Goal: Information Seeking & Learning: Learn about a topic

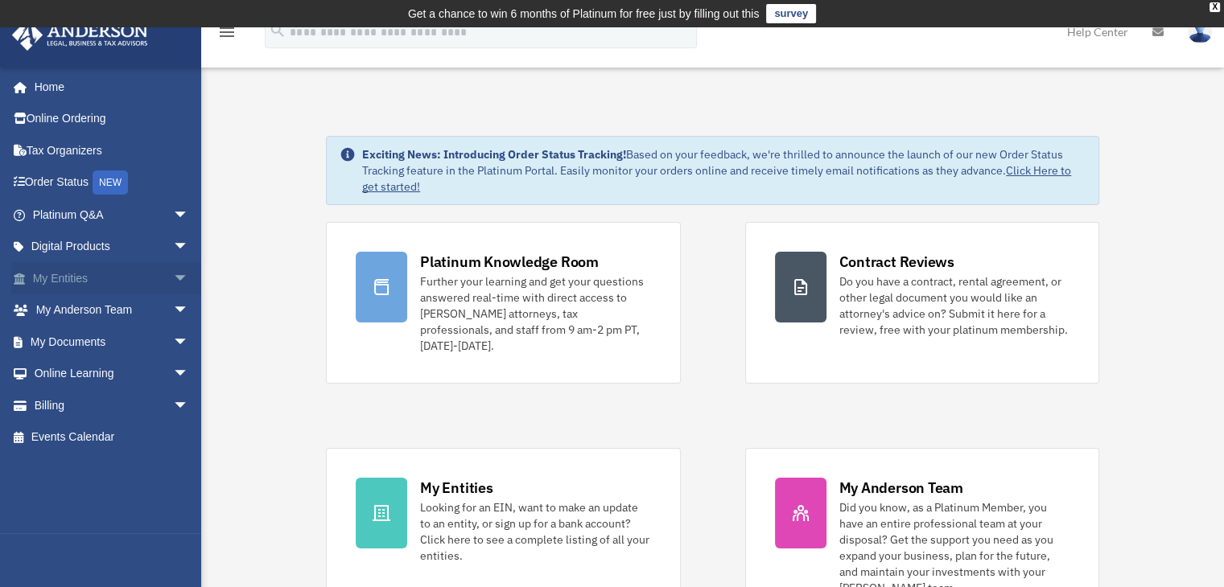
click at [76, 271] on link "My Entities arrow_drop_down" at bounding box center [112, 278] width 202 height 32
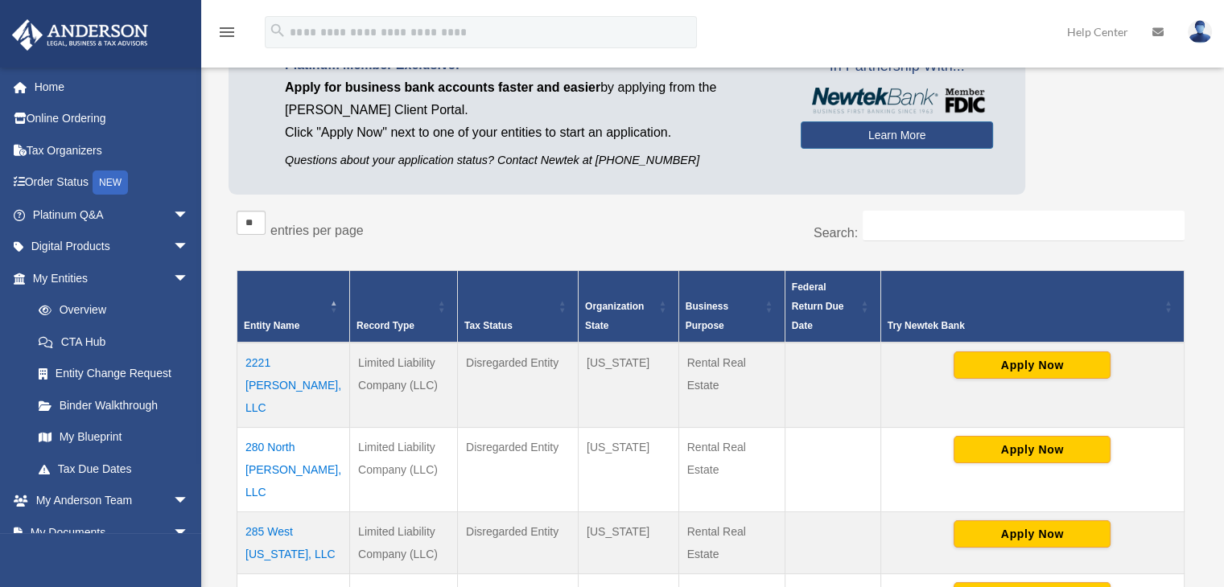
scroll to position [241, 0]
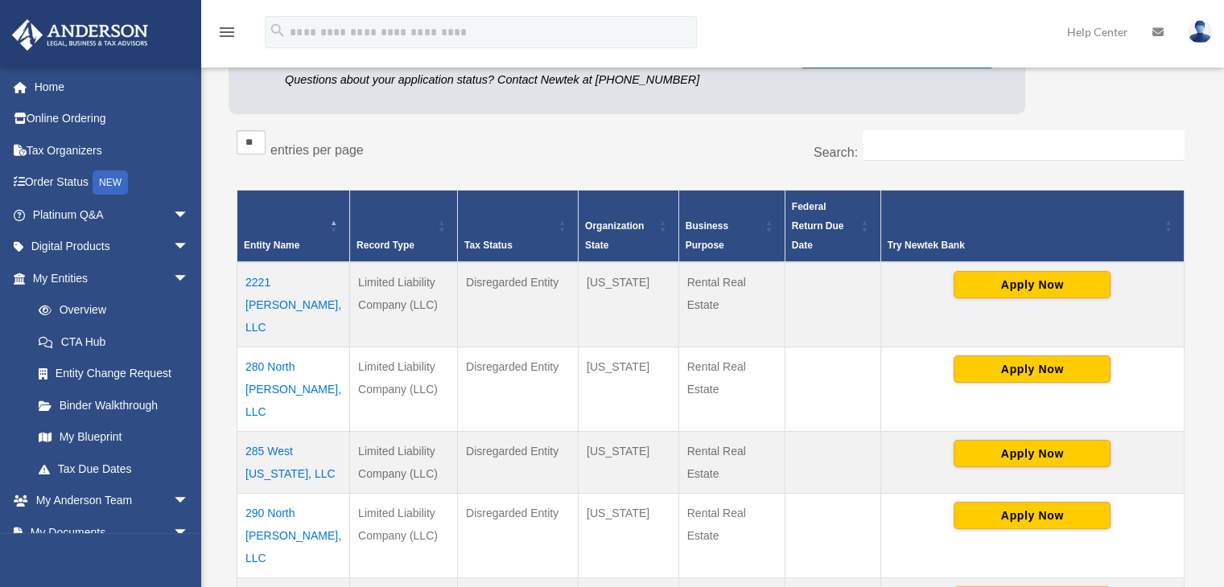
click at [291, 279] on td "2221 Langley, LLC" at bounding box center [293, 304] width 113 height 85
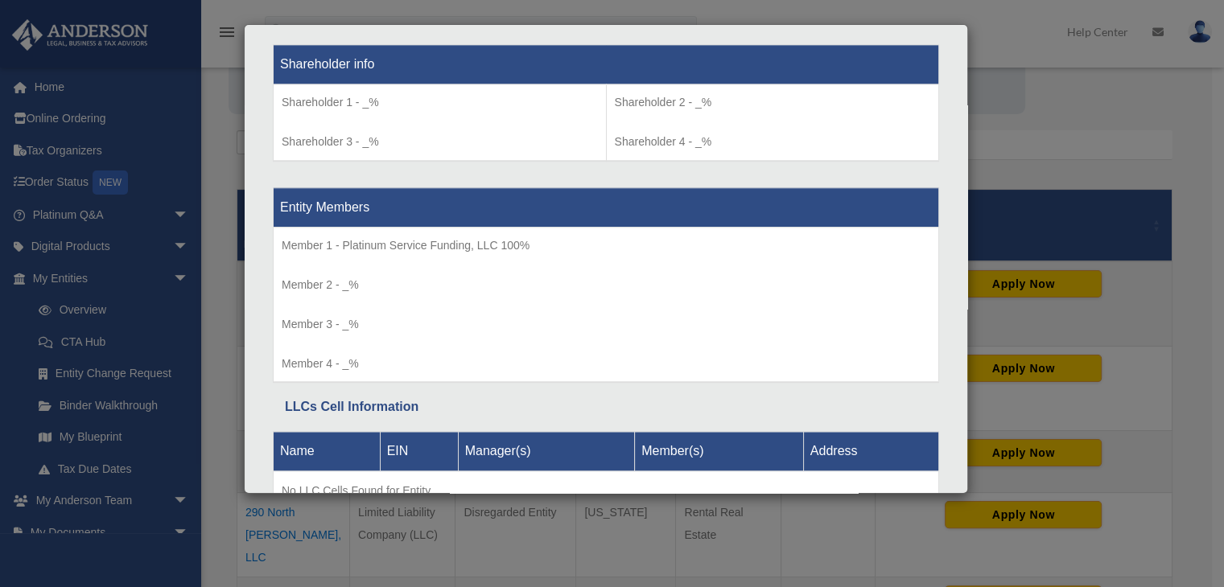
scroll to position [1443, 0]
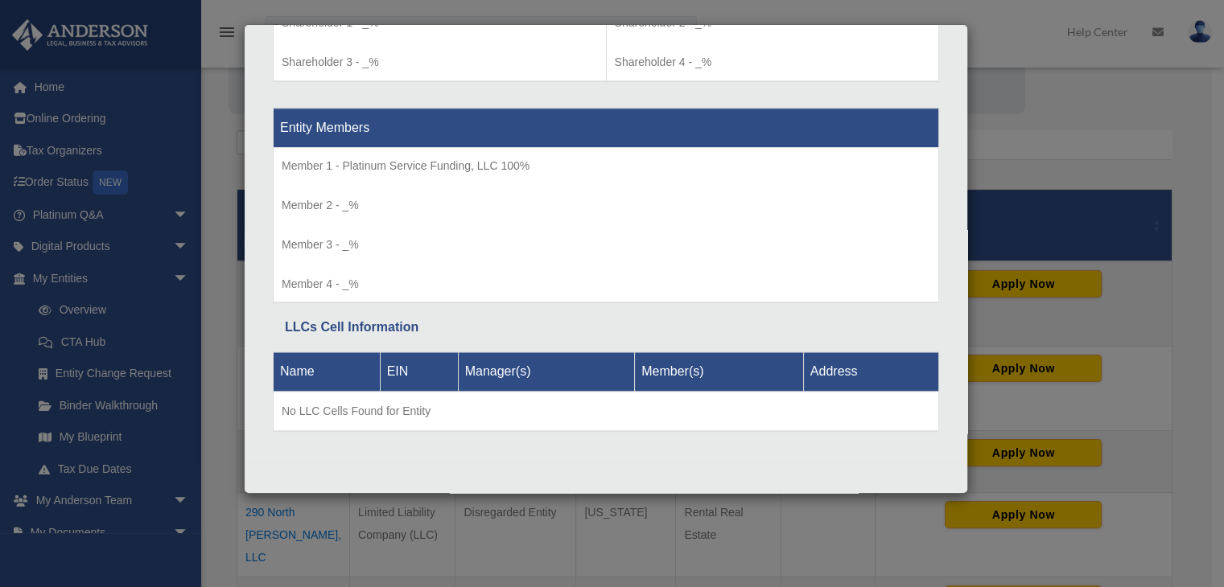
click at [1060, 163] on div "Details × Articles Sent Organizational Date" at bounding box center [612, 293] width 1224 height 587
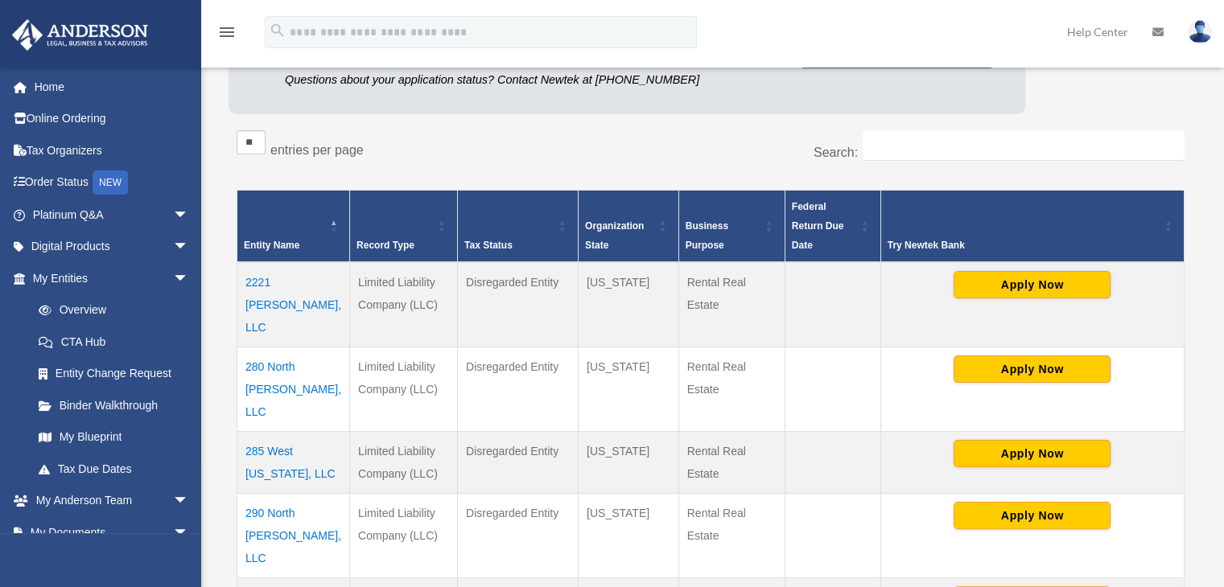
click at [265, 366] on td "280 North Barlow, LLC" at bounding box center [293, 389] width 113 height 84
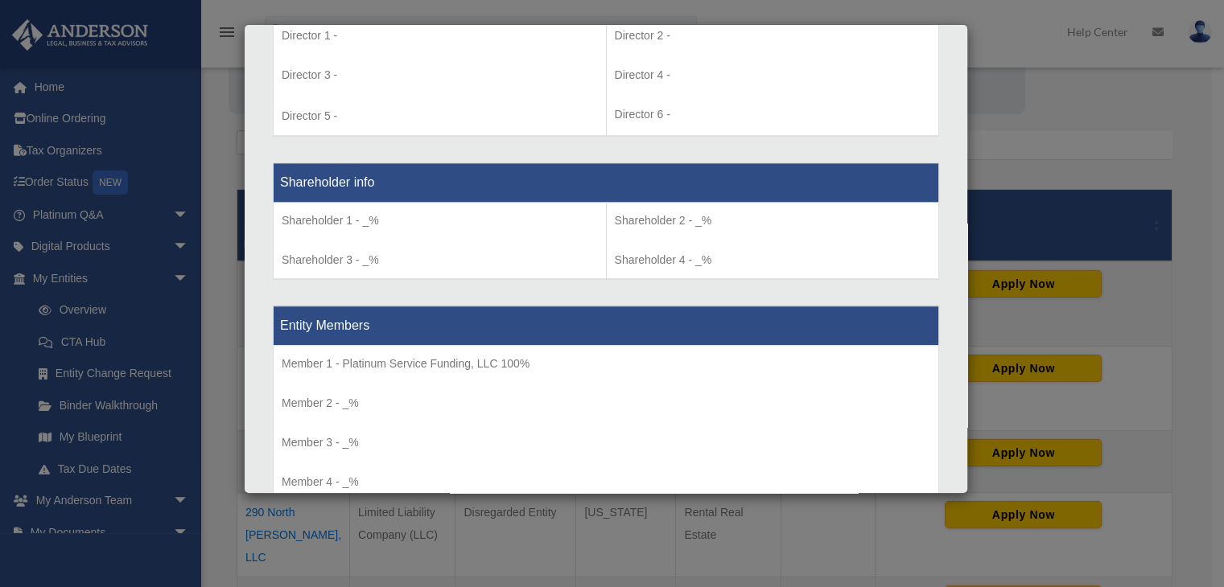
scroll to position [1424, 0]
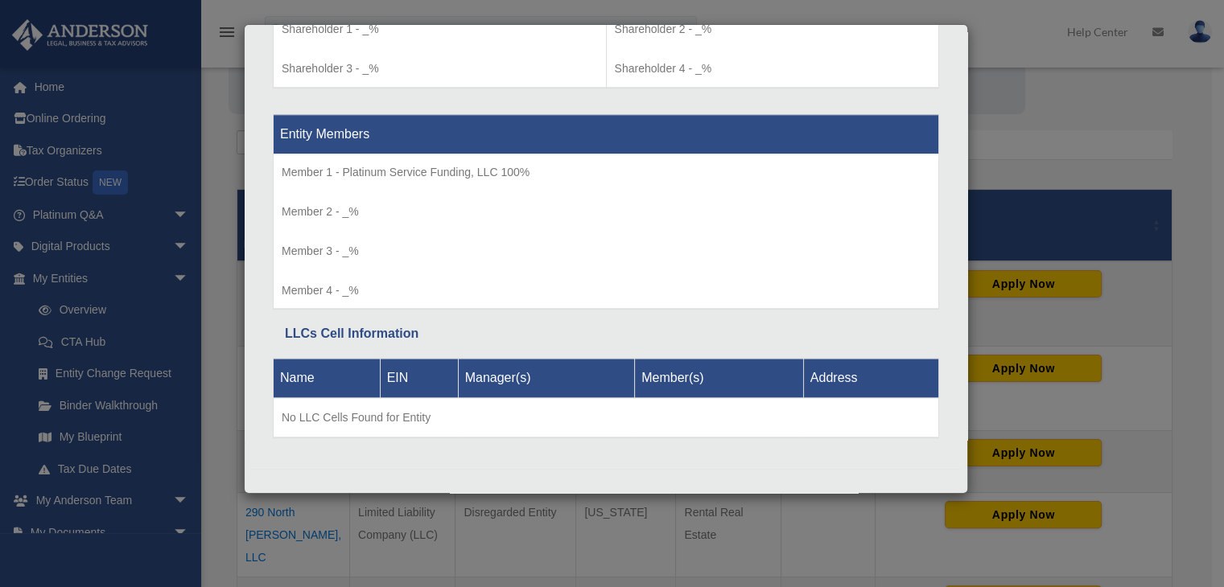
click at [1059, 134] on div "Details × Articles Sent Organizational Date" at bounding box center [612, 293] width 1224 height 587
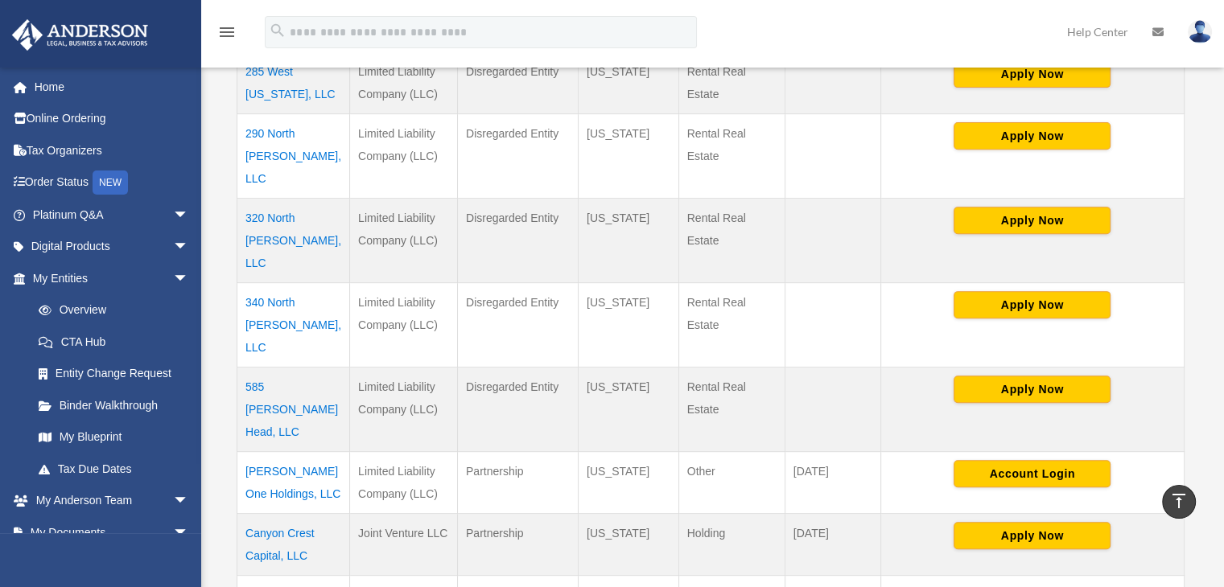
scroll to position [644, 0]
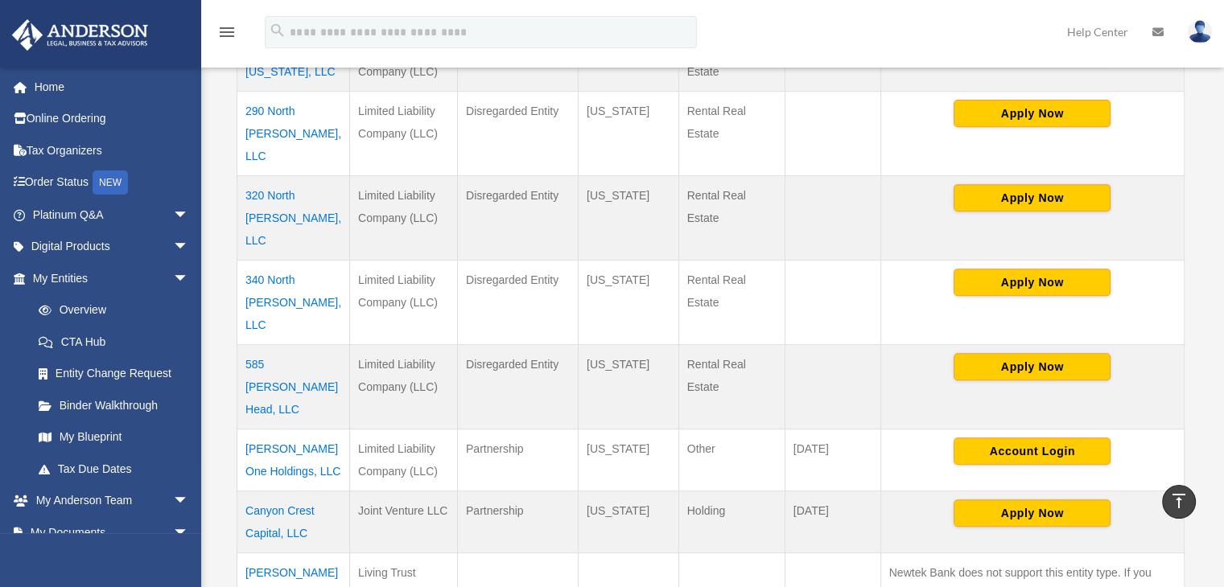
click at [274, 429] on td "Blackwood One Holdings, LLC" at bounding box center [293, 460] width 113 height 62
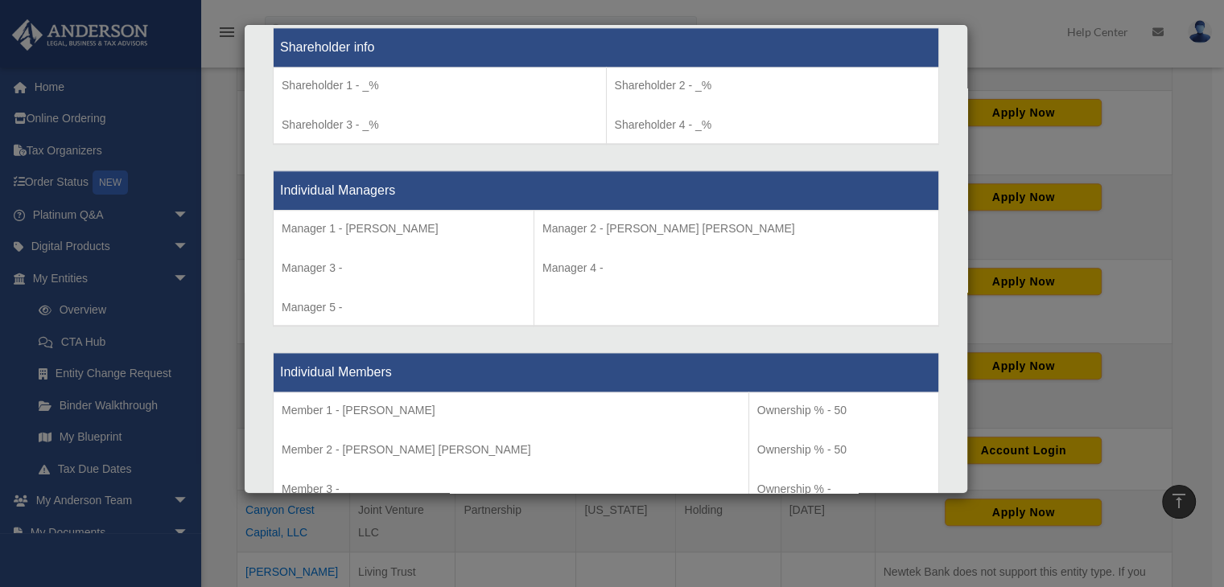
scroll to position [1287, 0]
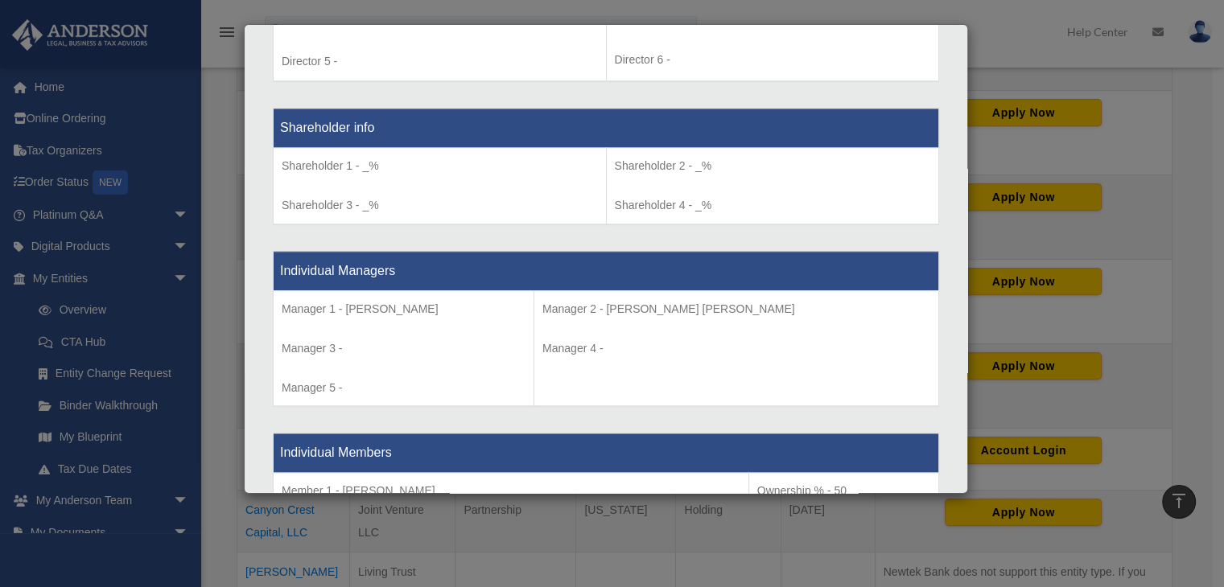
click at [220, 323] on div "Details × Articles Sent Organizational Date" at bounding box center [612, 293] width 1224 height 587
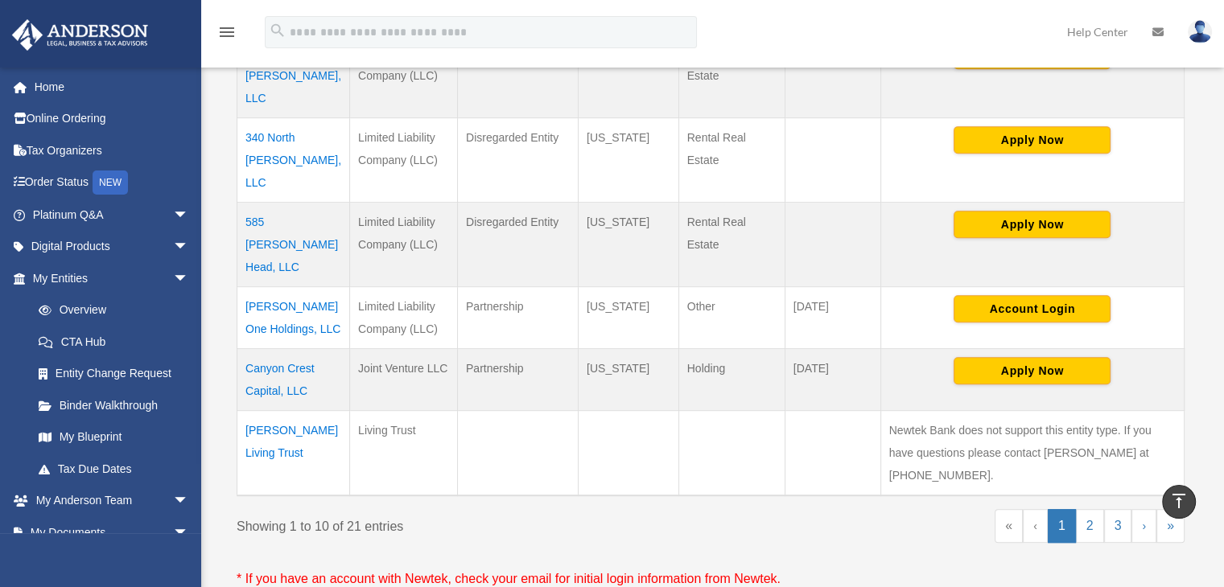
scroll to position [804, 0]
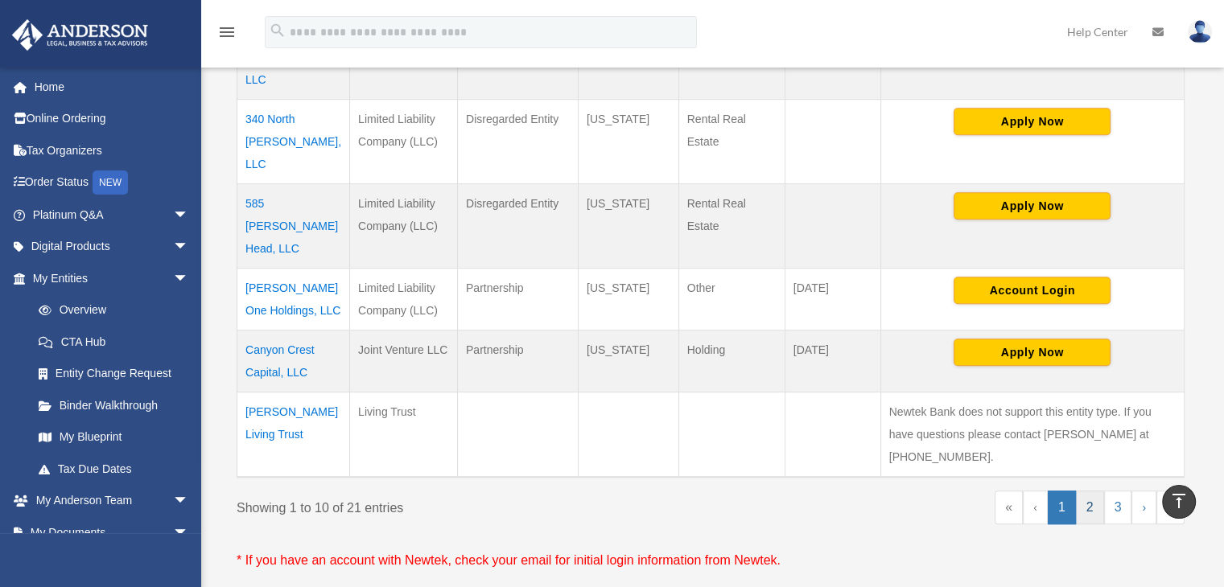
click at [1093, 491] on link "2" at bounding box center [1090, 508] width 28 height 34
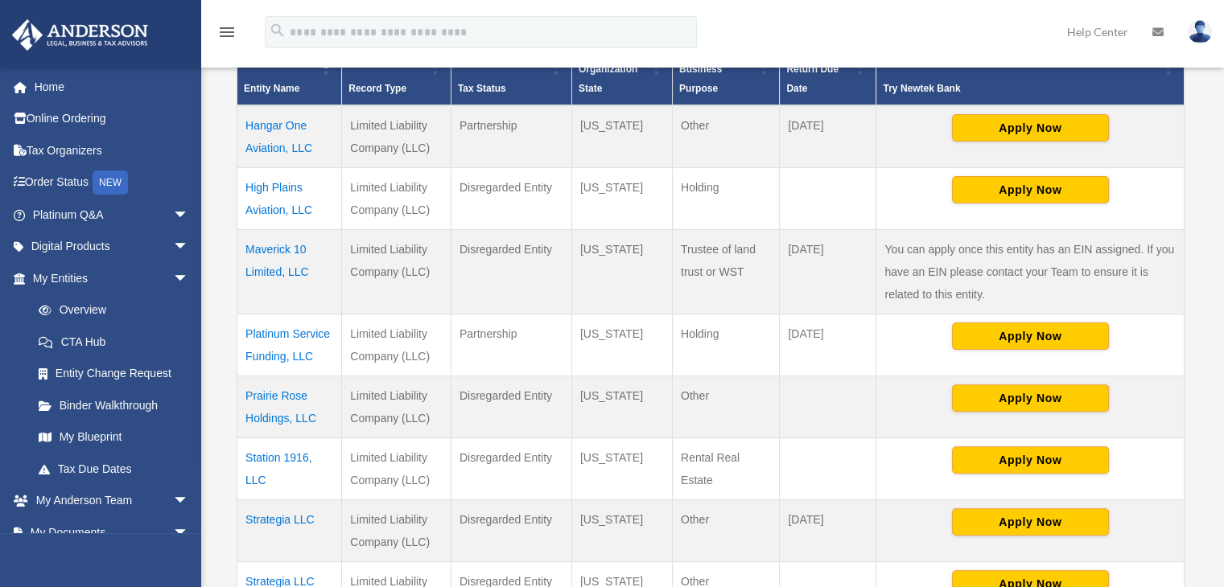
scroll to position [402, 0]
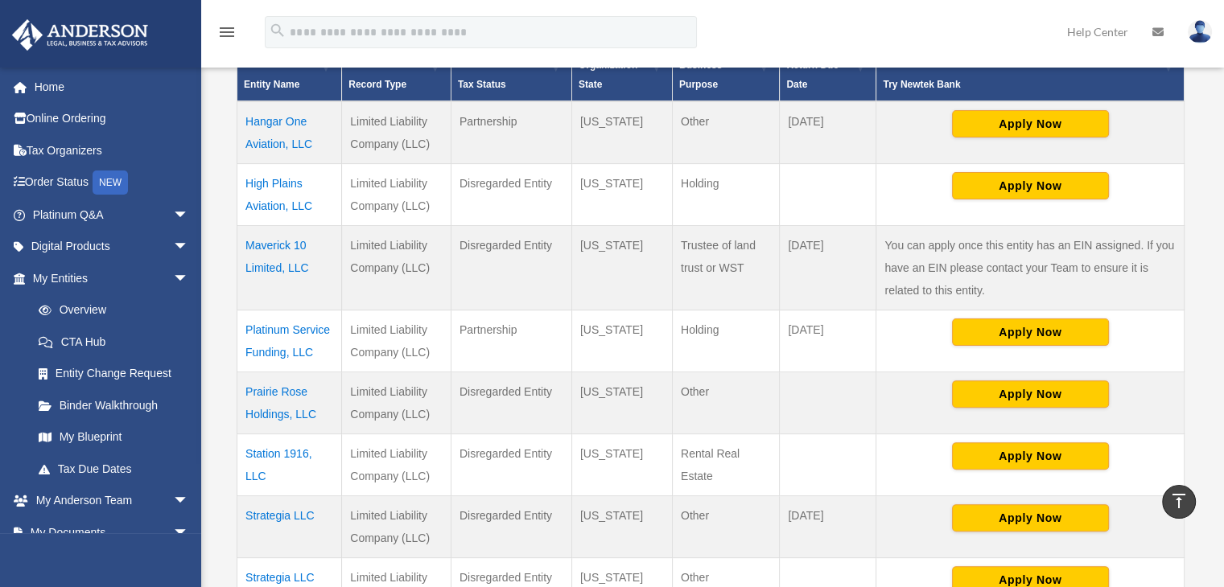
click at [274, 243] on td "Maverick 10 Limited, LLC" at bounding box center [289, 267] width 105 height 84
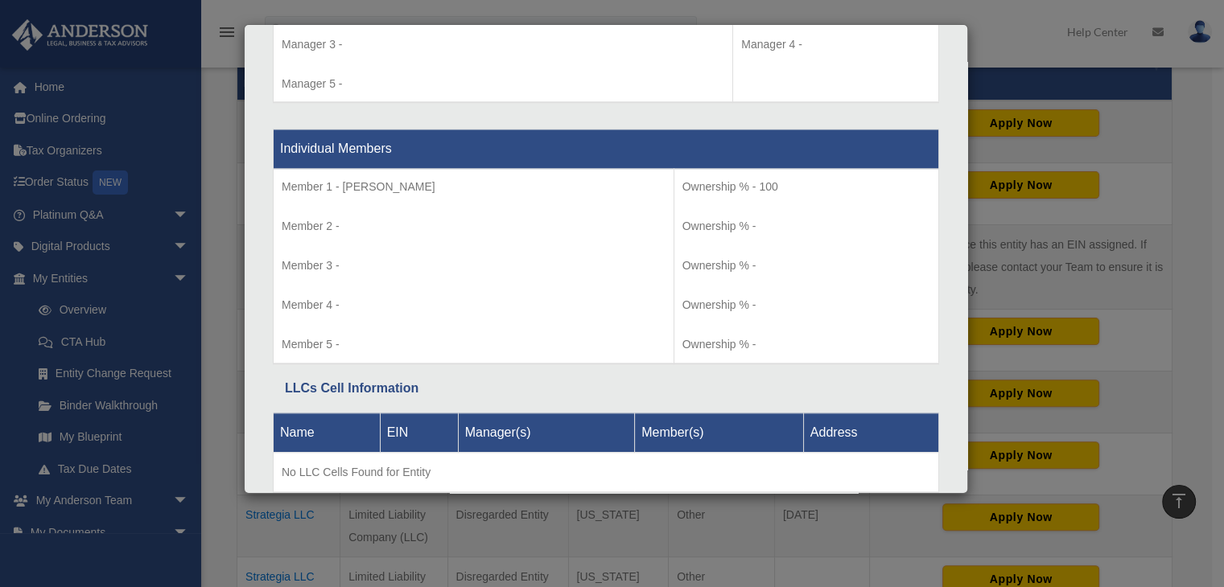
scroll to position [1571, 0]
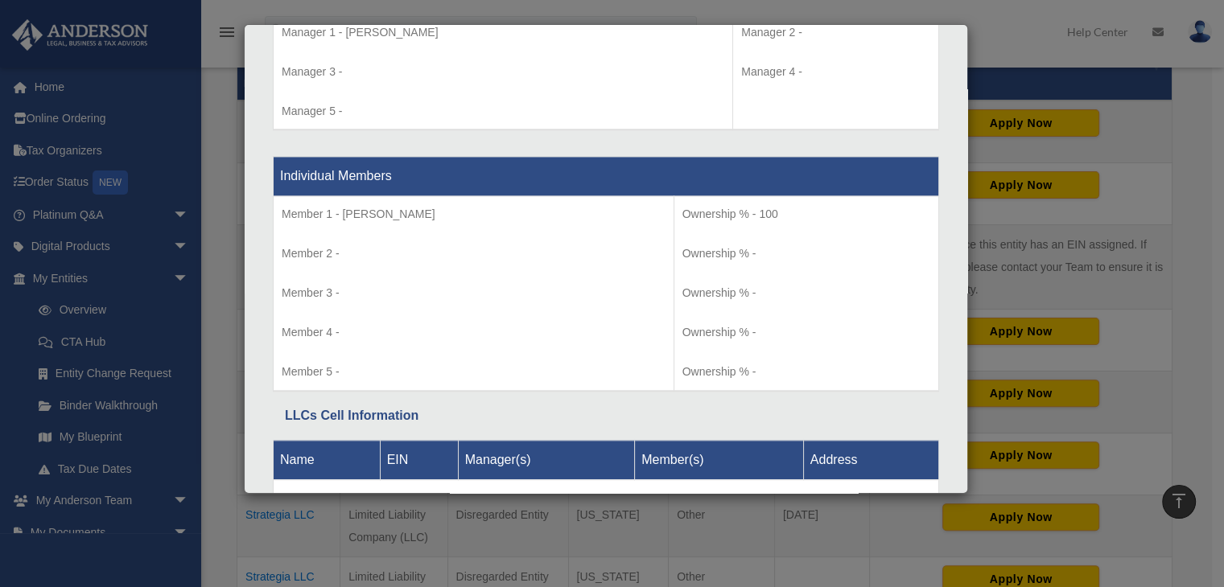
click at [218, 291] on div "Details × Articles Sent Organizational Date" at bounding box center [612, 293] width 1224 height 587
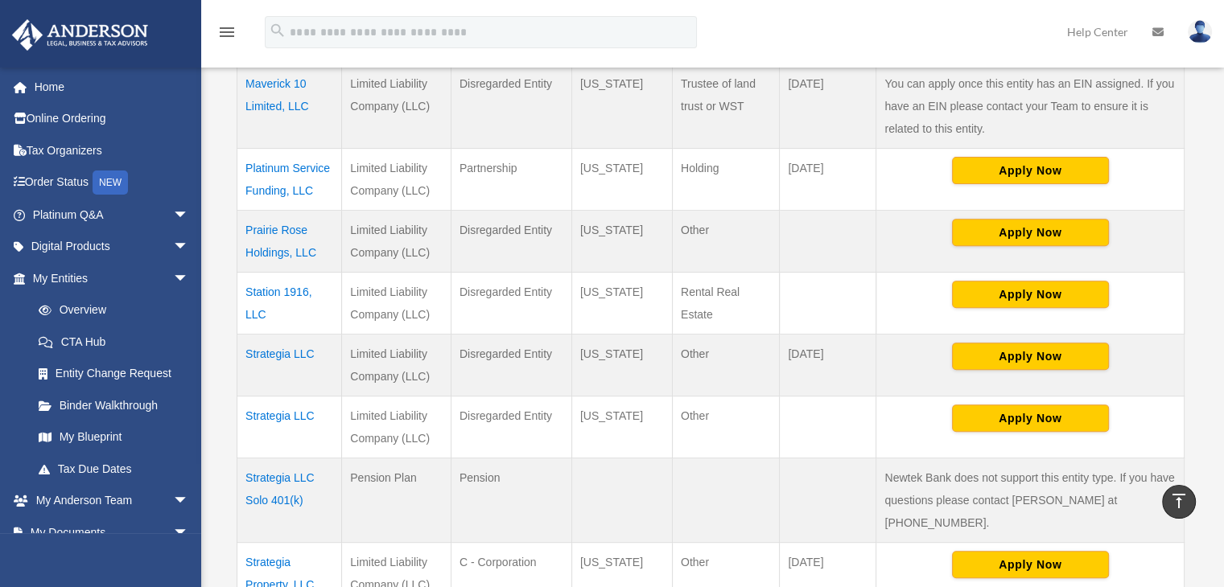
scroll to position [644, 0]
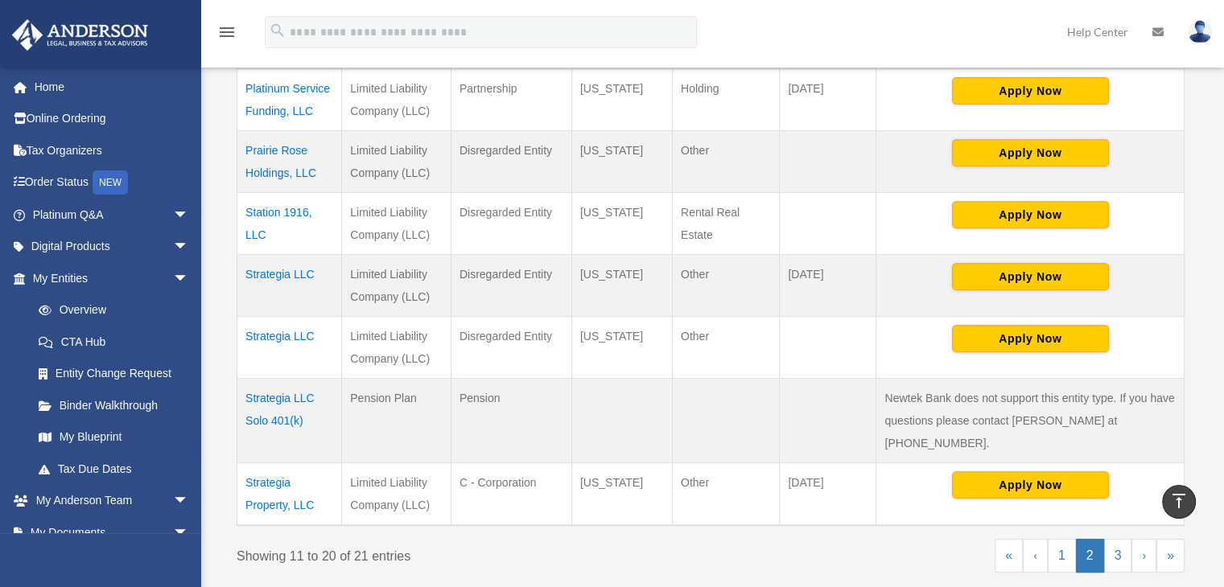
click at [278, 269] on td "Strategia LLC" at bounding box center [289, 285] width 105 height 62
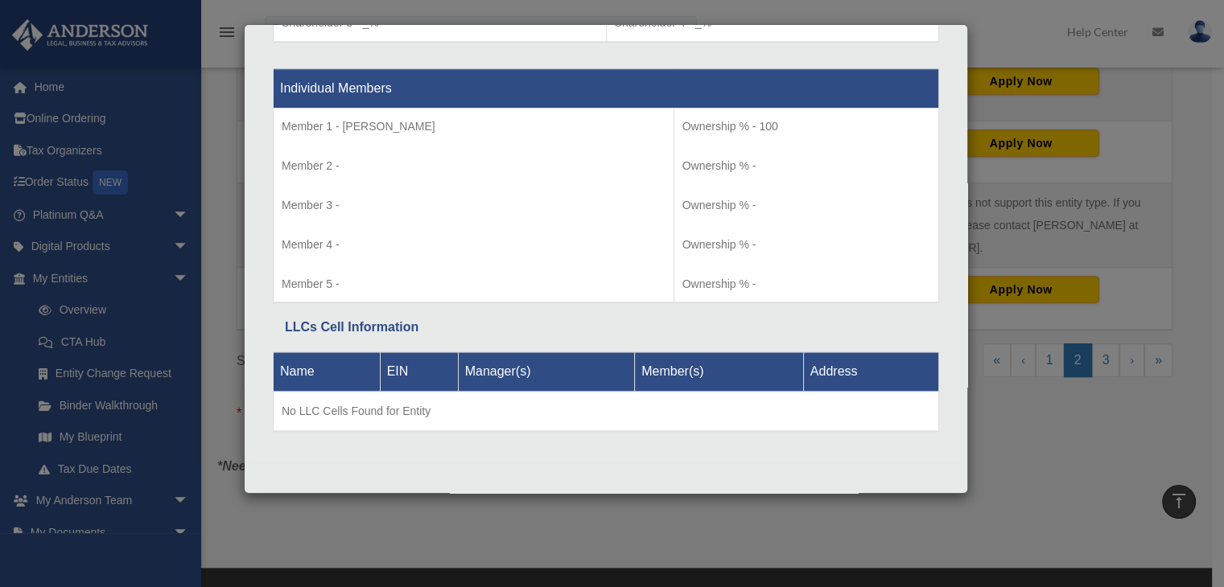
scroll to position [885, 0]
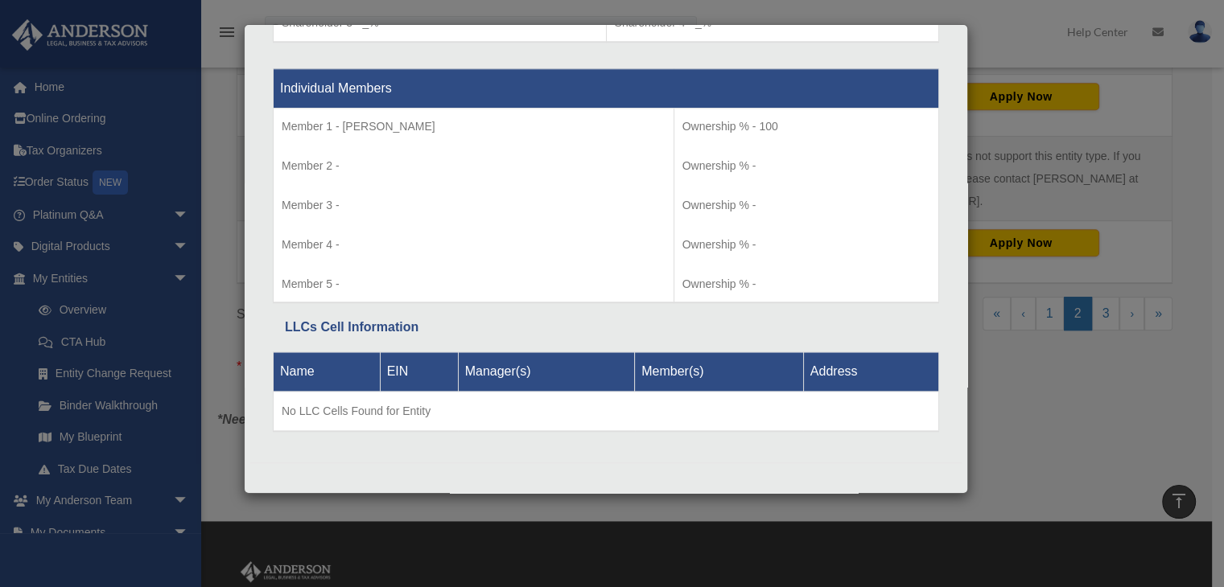
click at [216, 292] on div "Details × Articles Sent Organizational Date" at bounding box center [612, 293] width 1224 height 587
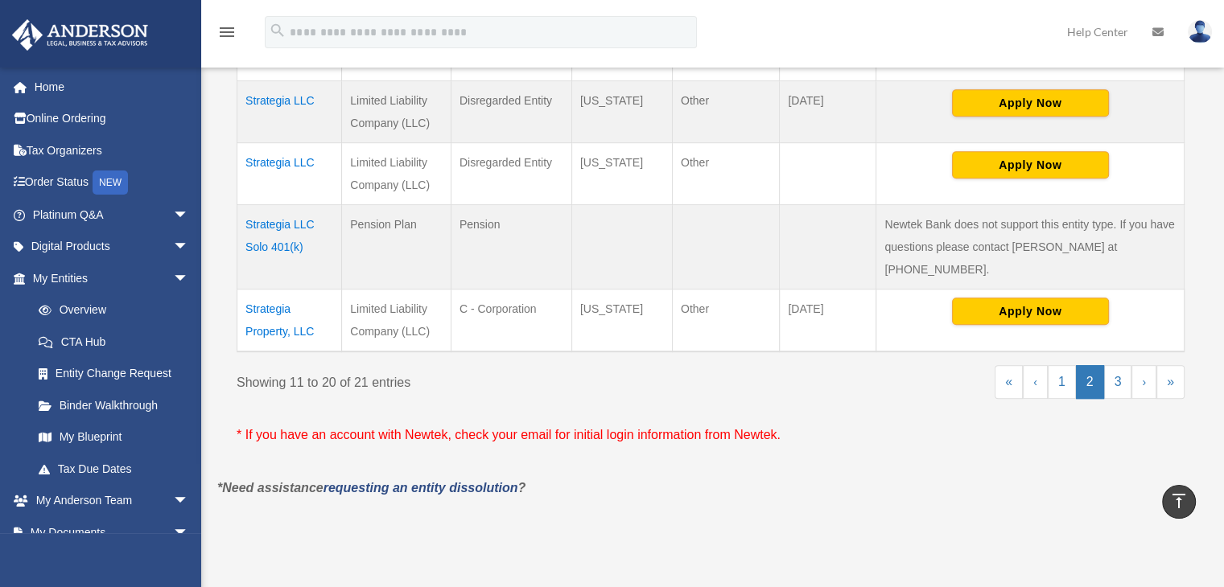
scroll to position [724, 0]
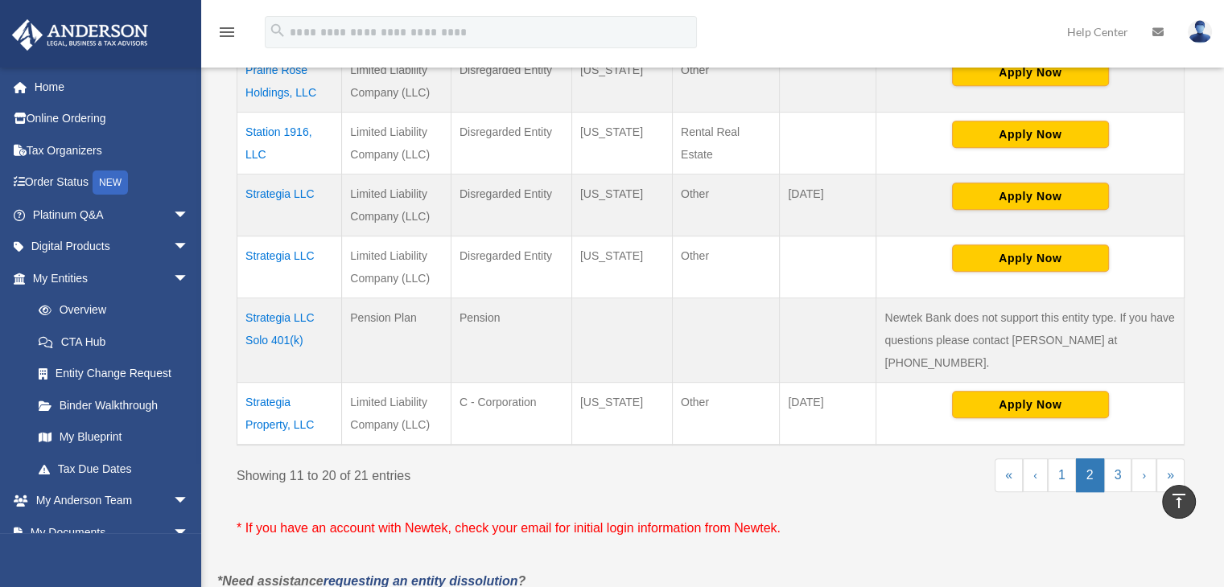
click at [274, 251] on td "Strategia LLC" at bounding box center [289, 267] width 105 height 62
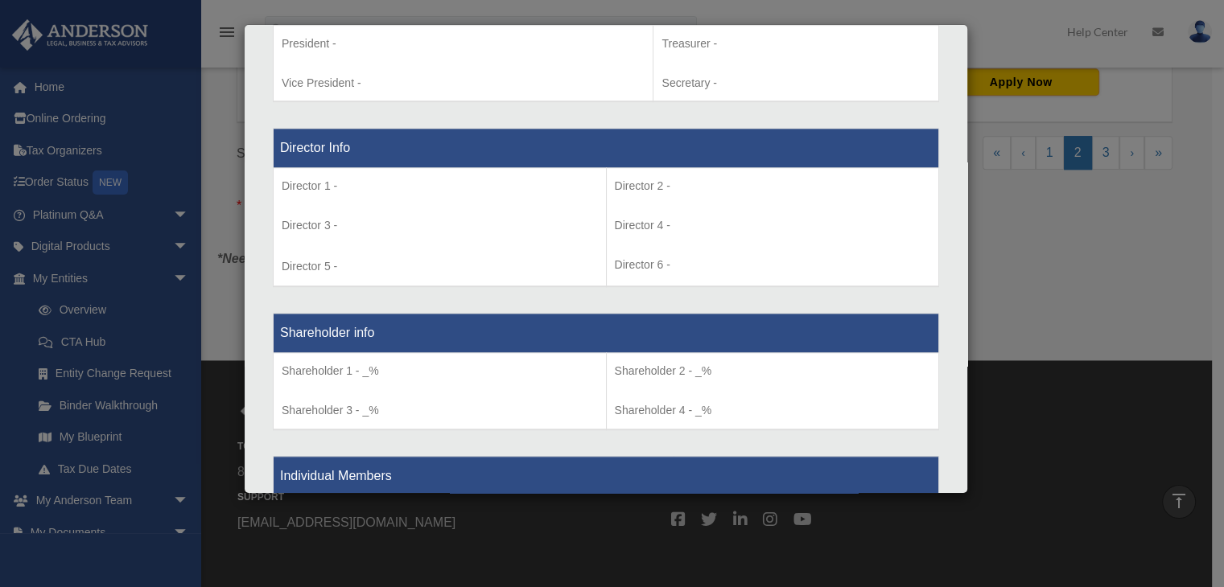
scroll to position [1088, 0]
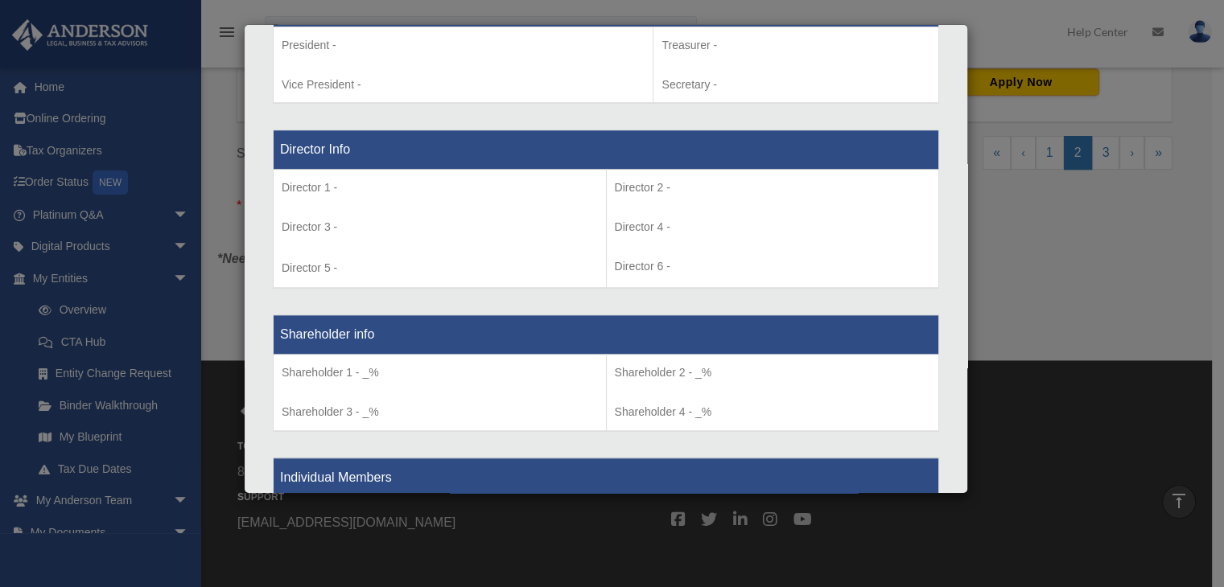
click at [221, 204] on div "Details × Articles Sent Organizational Date" at bounding box center [612, 293] width 1224 height 587
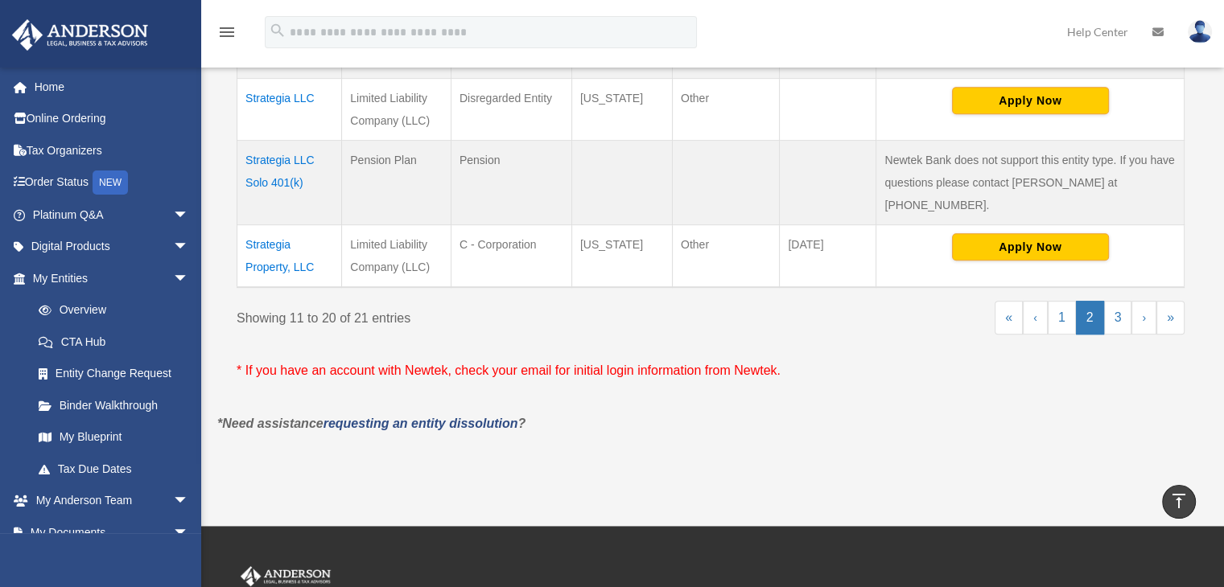
scroll to position [885, 0]
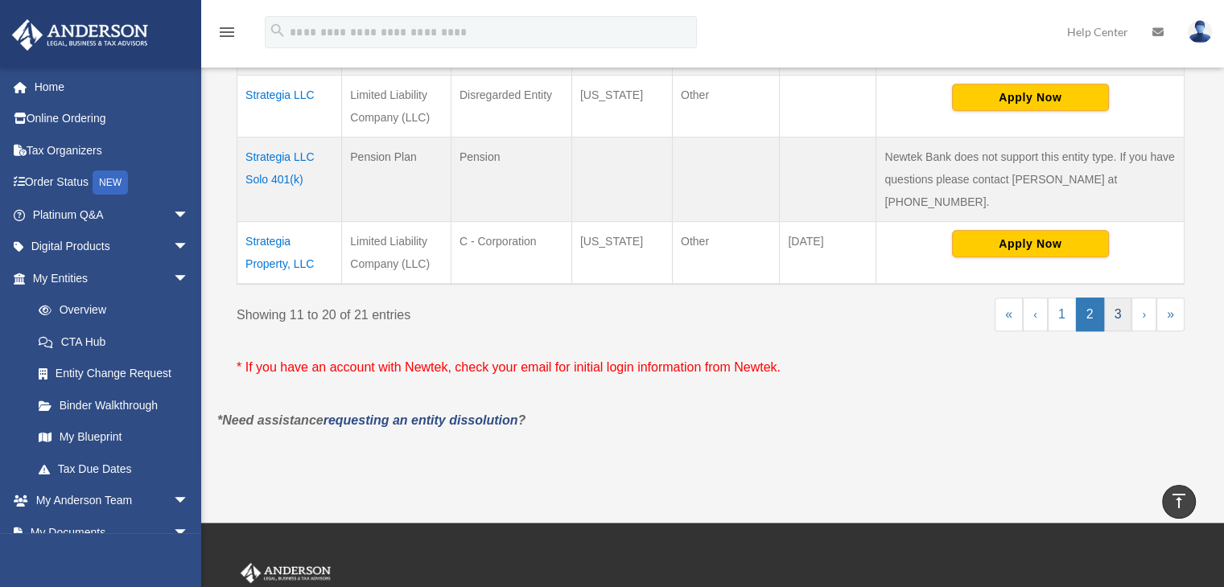
click at [1119, 298] on link "3" at bounding box center [1118, 315] width 28 height 34
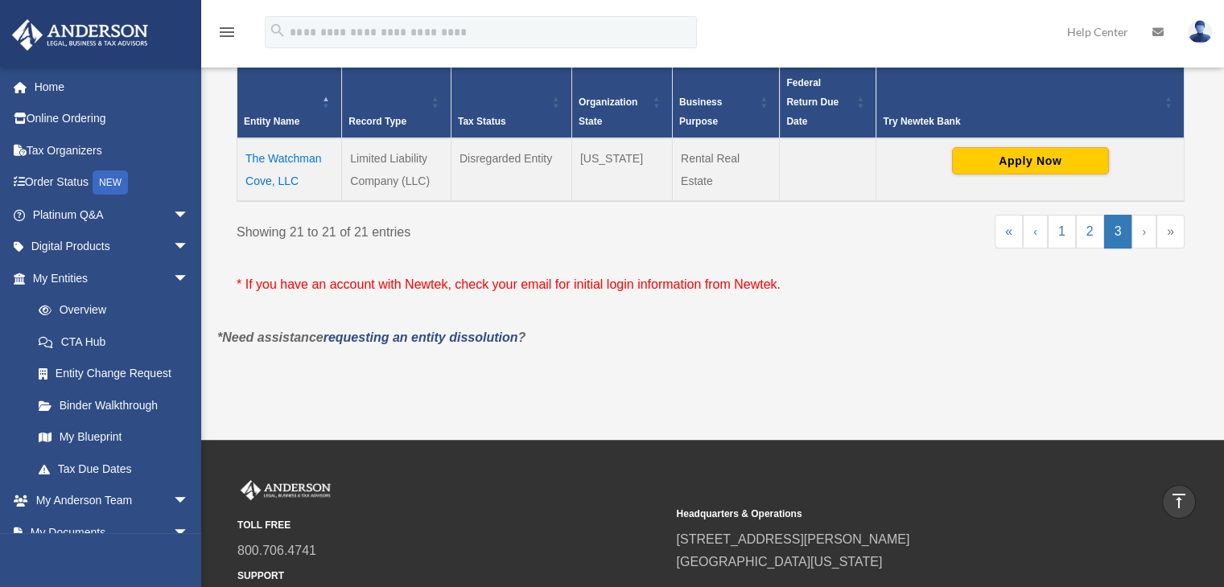
scroll to position [357, 0]
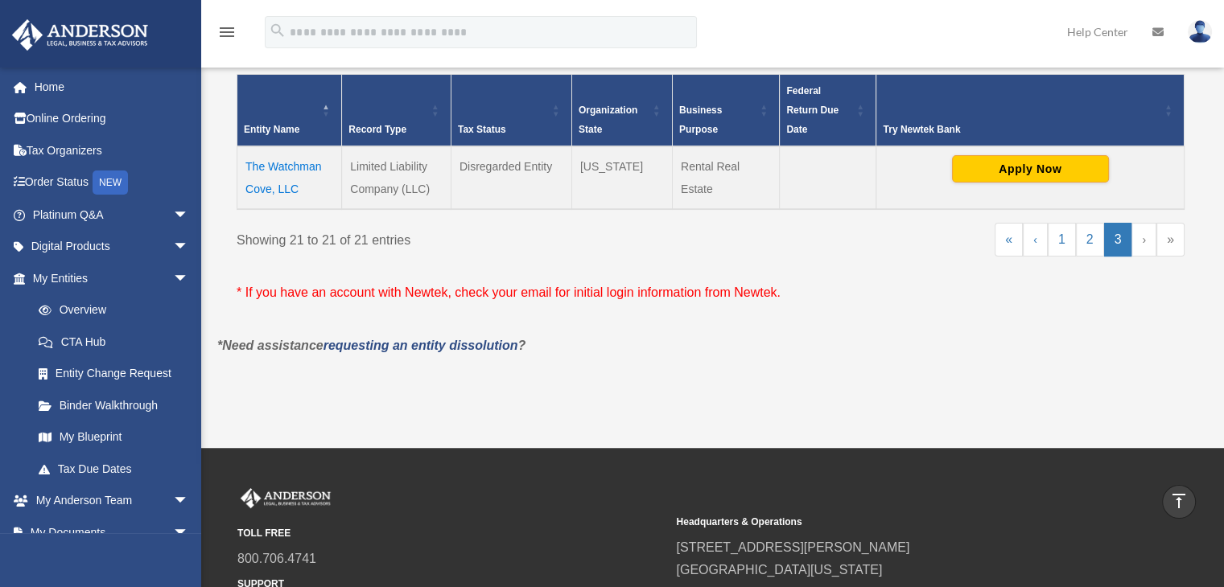
click at [286, 167] on td "The Watchman Cove, LLC" at bounding box center [289, 177] width 105 height 63
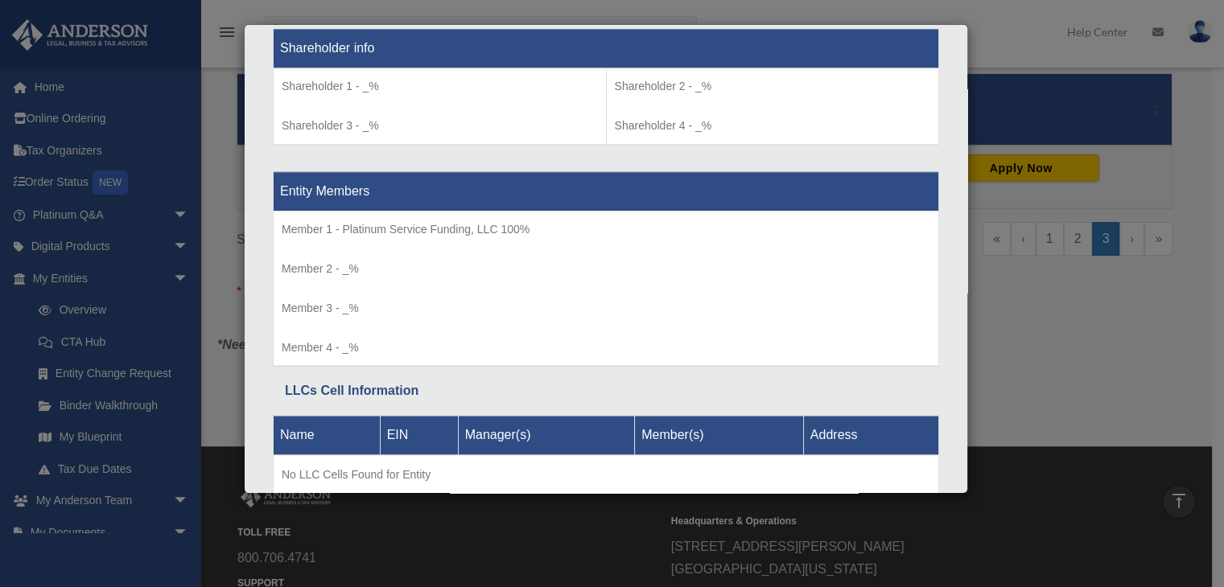
scroll to position [1368, 0]
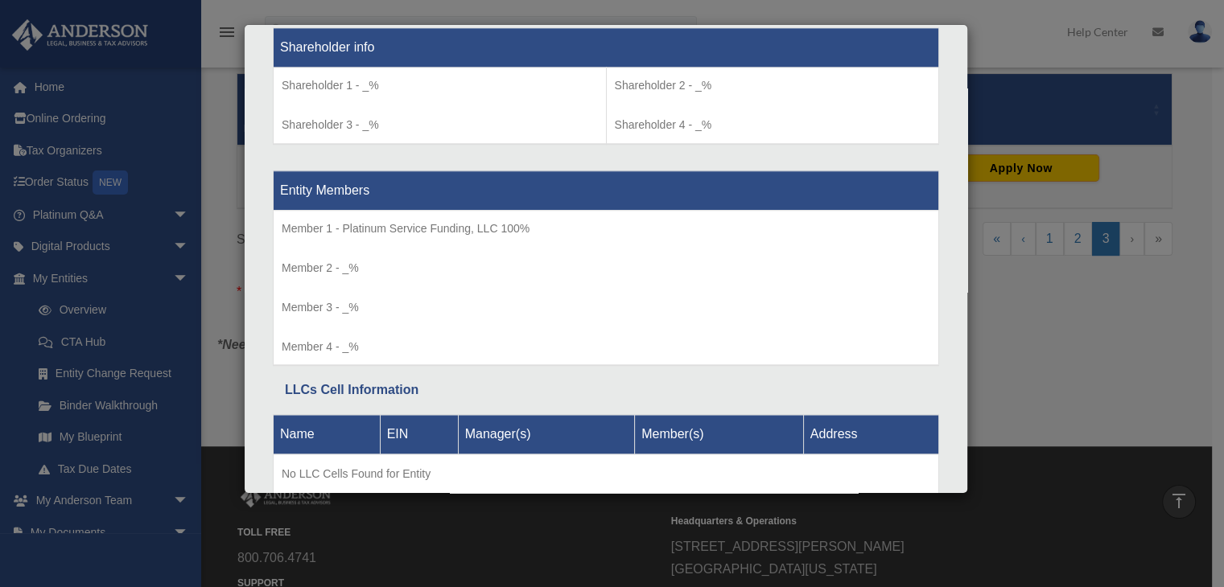
click at [216, 254] on div "Details × Articles Sent Organizational Date" at bounding box center [612, 293] width 1224 height 587
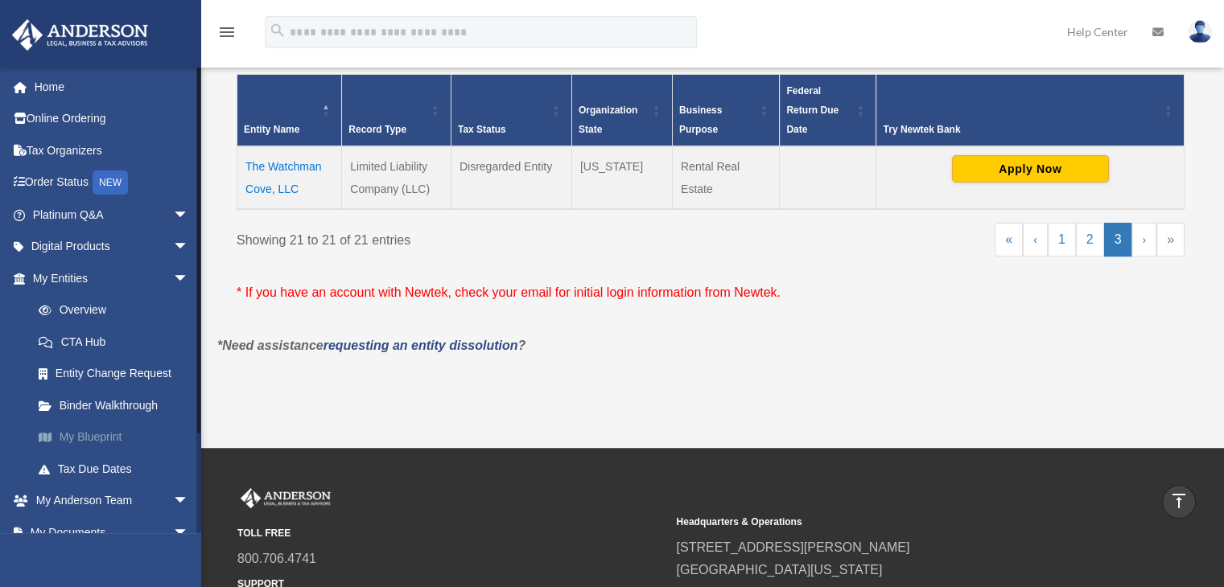
click at [93, 435] on link "My Blueprint" at bounding box center [118, 438] width 191 height 32
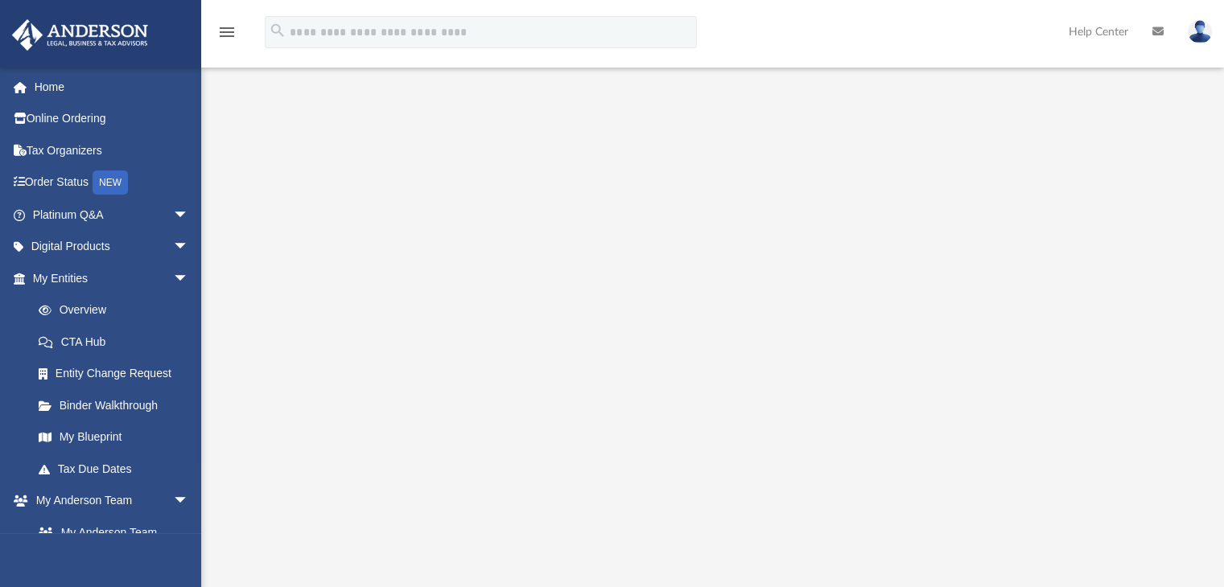
scroll to position [161, 0]
